Goal: Task Accomplishment & Management: Manage account settings

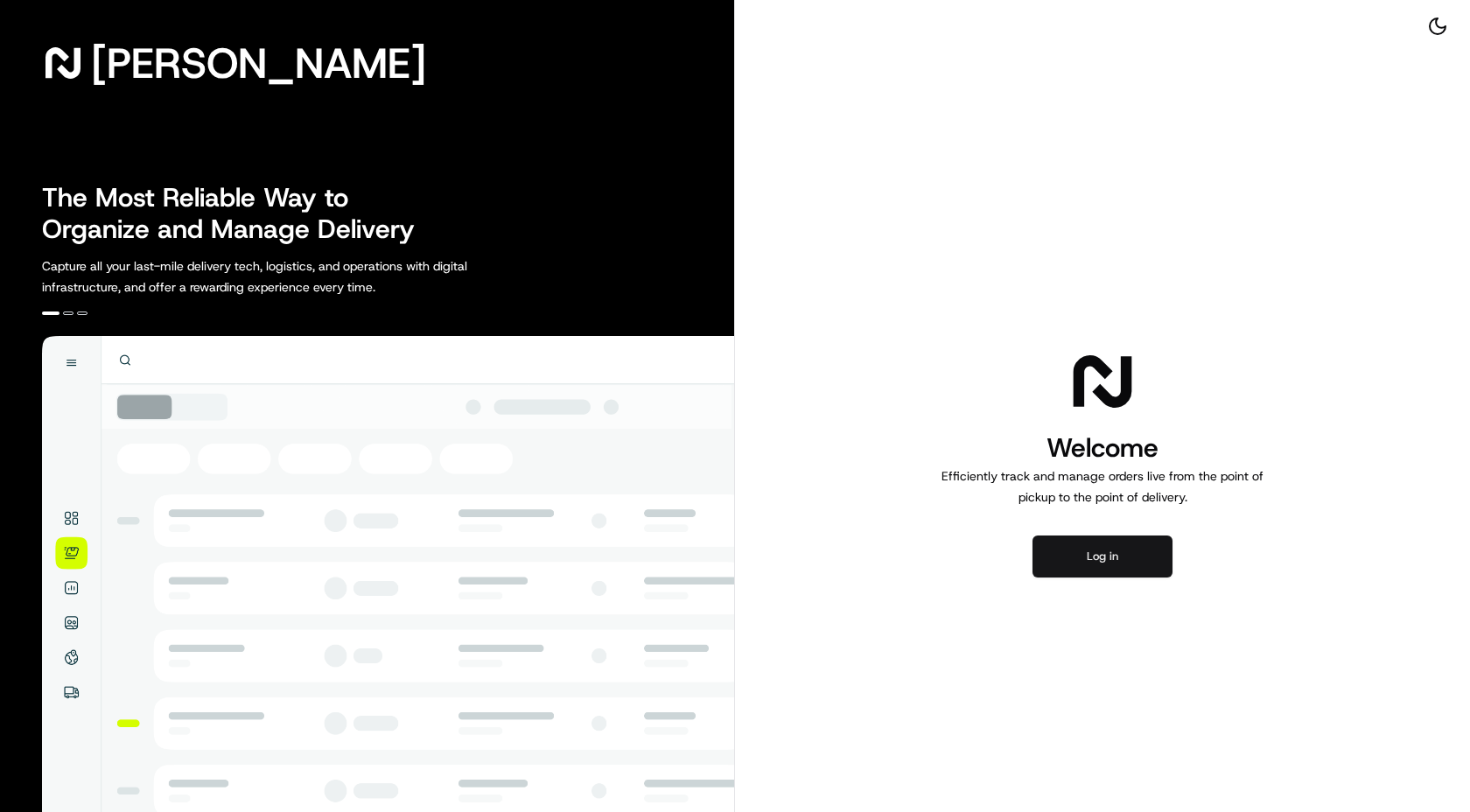
click at [1124, 562] on button "Log in" at bounding box center [1102, 556] width 140 height 42
click at [1105, 551] on button "Log in" at bounding box center [1102, 556] width 140 height 42
